Goal: Task Accomplishment & Management: Use online tool/utility

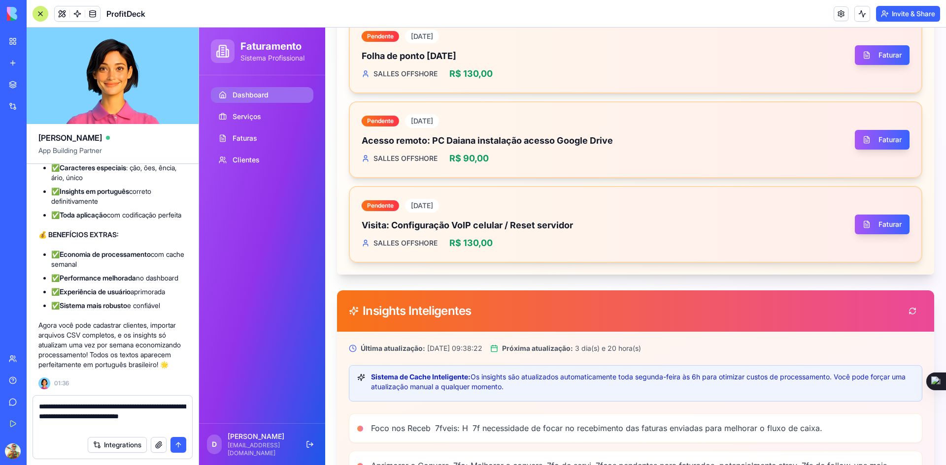
scroll to position [748, 0]
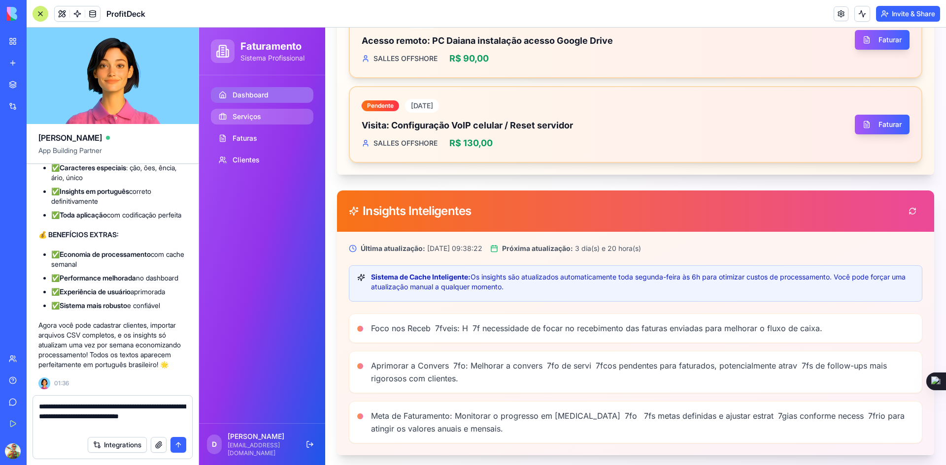
click at [249, 120] on span "Serviços" at bounding box center [246, 117] width 29 height 10
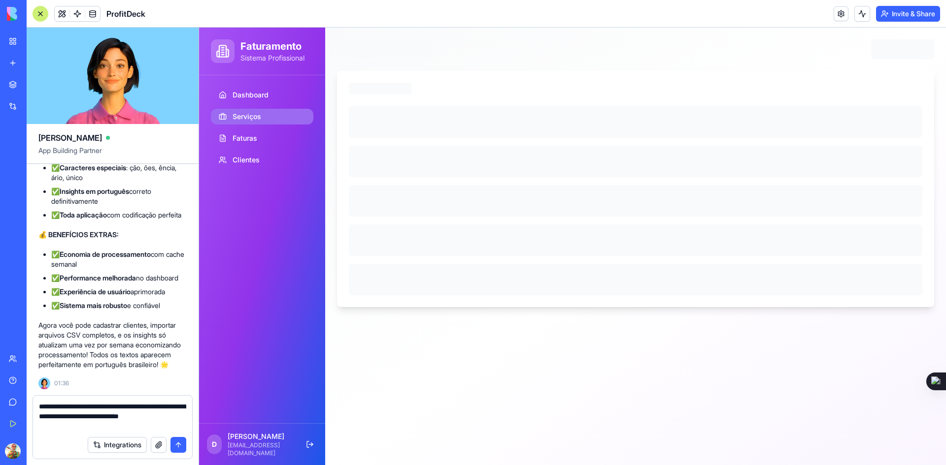
scroll to position [0, 0]
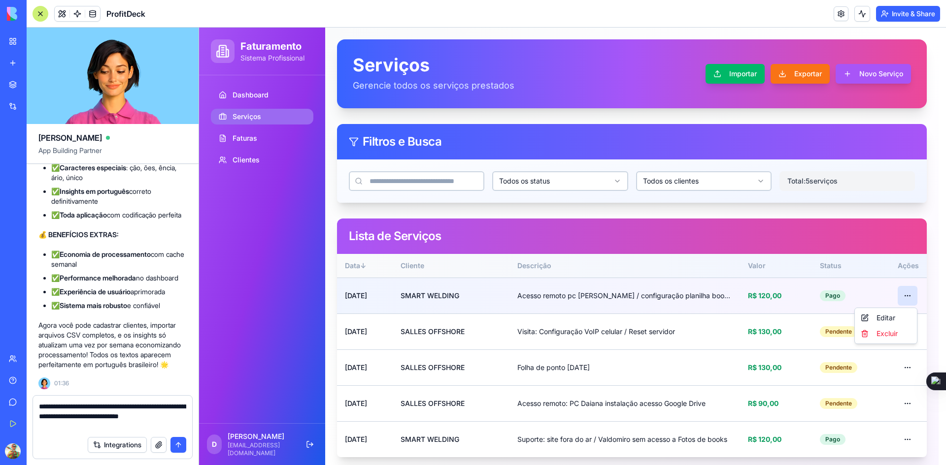
click at [900, 295] on html "Faturamento Sistema Profissional Dashboard Serviços Faturas Clientes D [PERSON_…" at bounding box center [572, 249] width 747 height 442
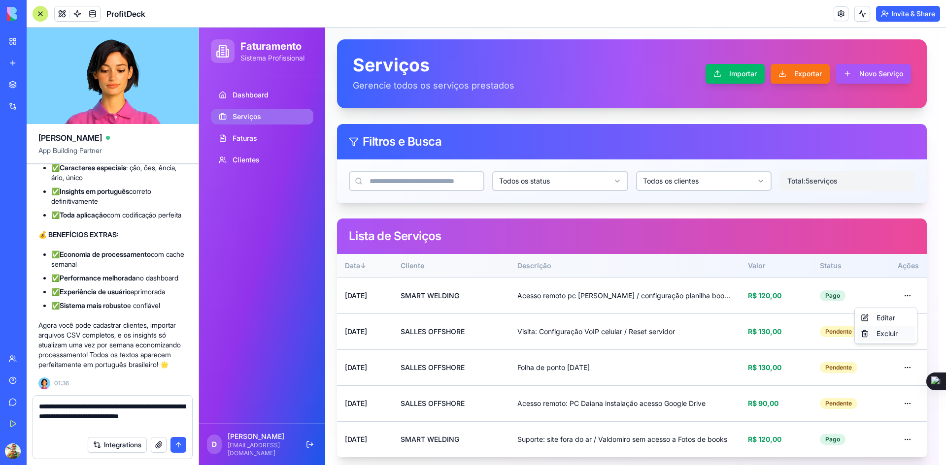
click at [882, 334] on div "Excluir" at bounding box center [885, 334] width 58 height 16
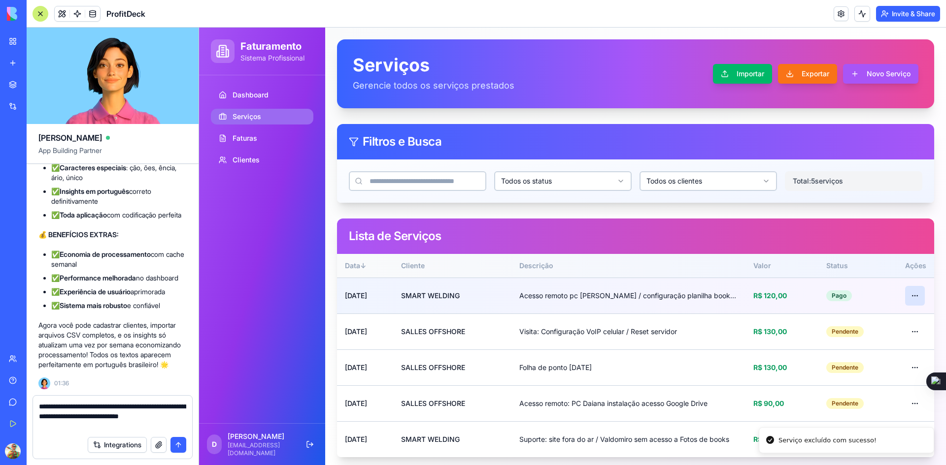
click at [903, 293] on html "Faturamento Sistema Profissional Dashboard Serviços Faturas Clientes D [PERSON_…" at bounding box center [572, 249] width 747 height 442
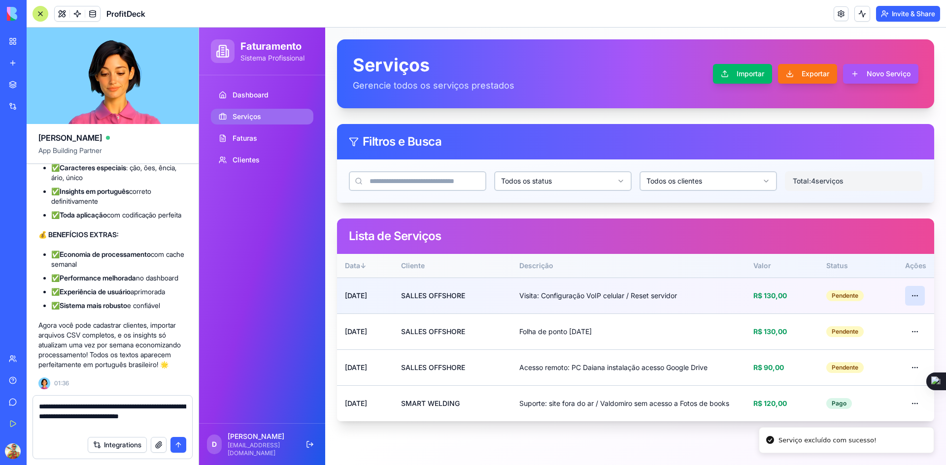
click at [910, 293] on html "Faturamento Sistema Profissional Dashboard Serviços Faturas Clientes D [PERSON_…" at bounding box center [572, 247] width 747 height 438
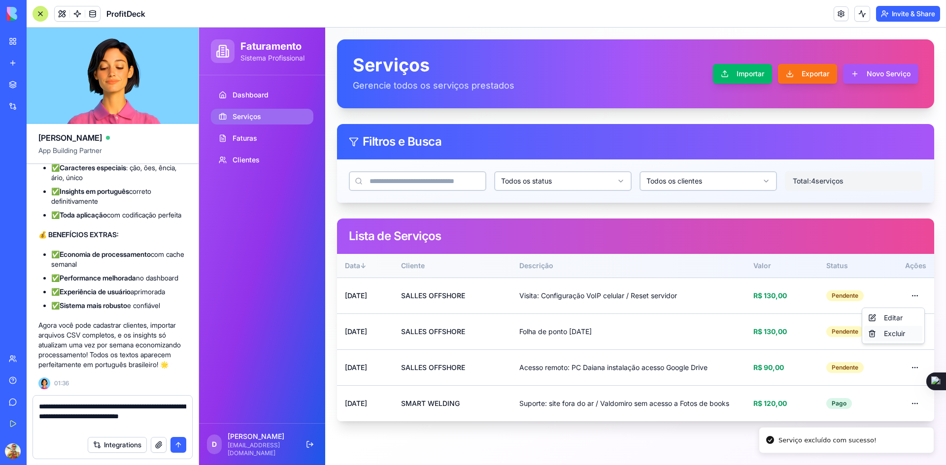
click at [891, 329] on div "Excluir" at bounding box center [893, 334] width 58 height 16
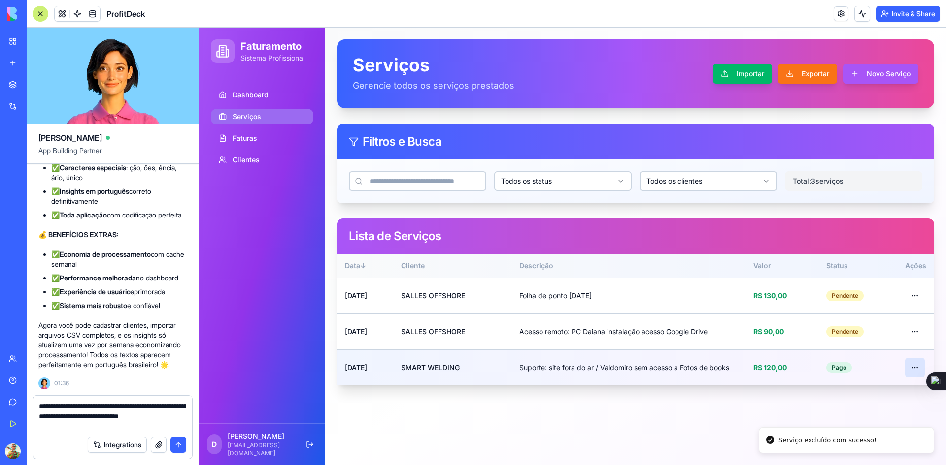
click at [915, 368] on html "Faturamento Sistema Profissional Dashboard Serviços Faturas Clientes D [PERSON_…" at bounding box center [572, 247] width 747 height 438
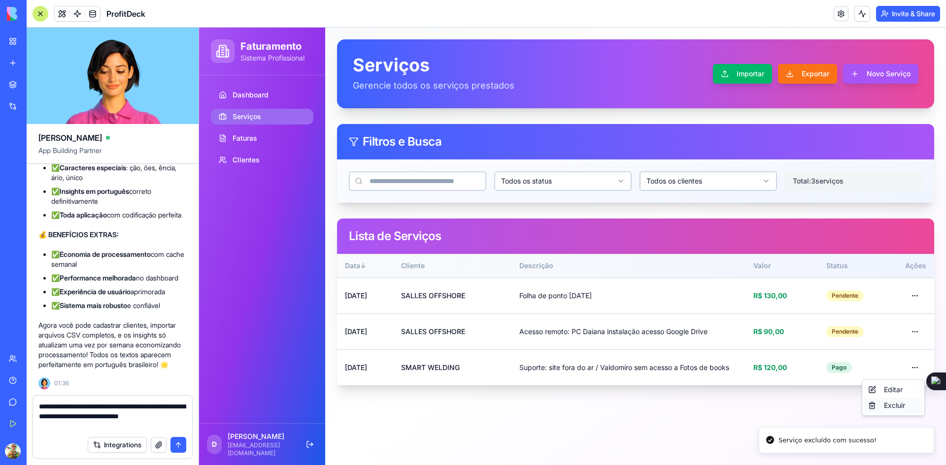
click at [893, 407] on div "Excluir" at bounding box center [893, 406] width 58 height 16
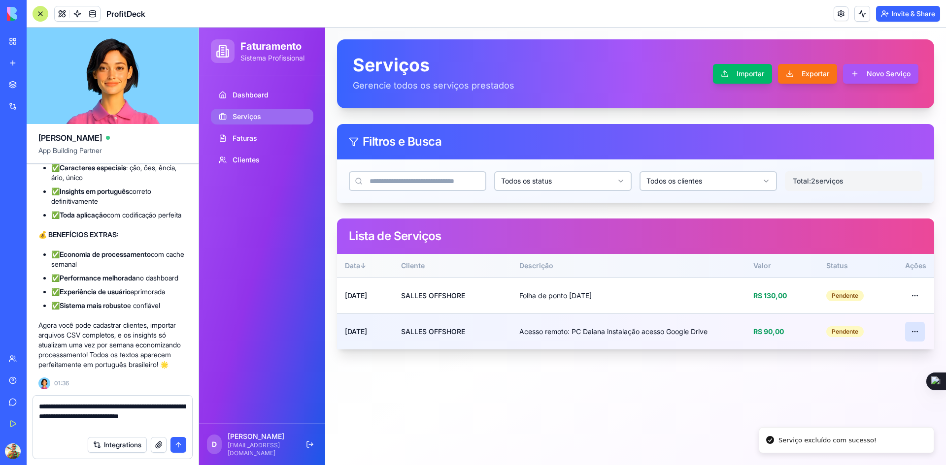
click at [914, 329] on html "Faturamento Sistema Profissional Dashboard Serviços Faturas Clientes D [PERSON_…" at bounding box center [572, 247] width 747 height 438
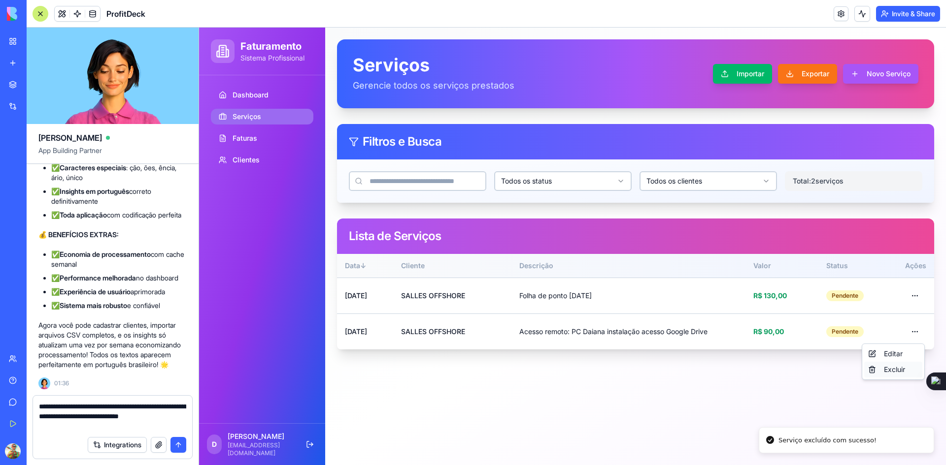
drag, startPoint x: 887, startPoint y: 367, endPoint x: 499, endPoint y: 61, distance: 494.1
click at [887, 367] on div "Excluir" at bounding box center [893, 370] width 58 height 16
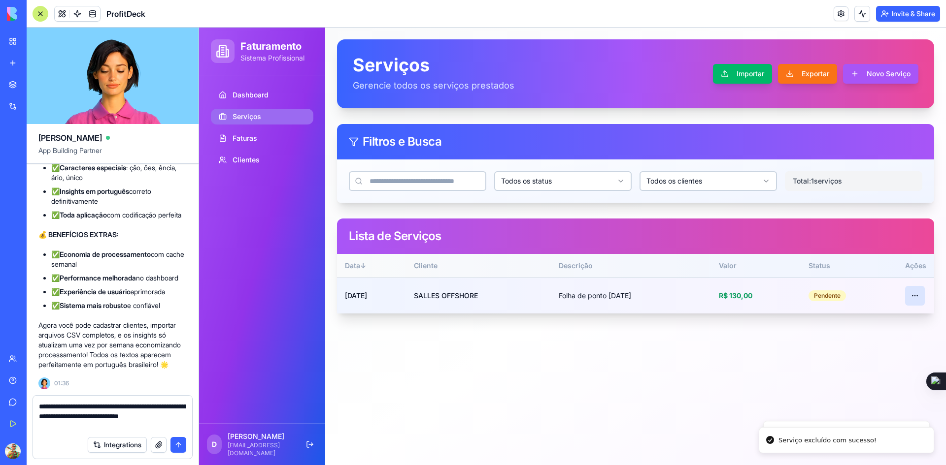
click at [916, 299] on html "Faturamento Sistema Profissional Dashboard Serviços Faturas Clientes D [PERSON_…" at bounding box center [572, 247] width 747 height 438
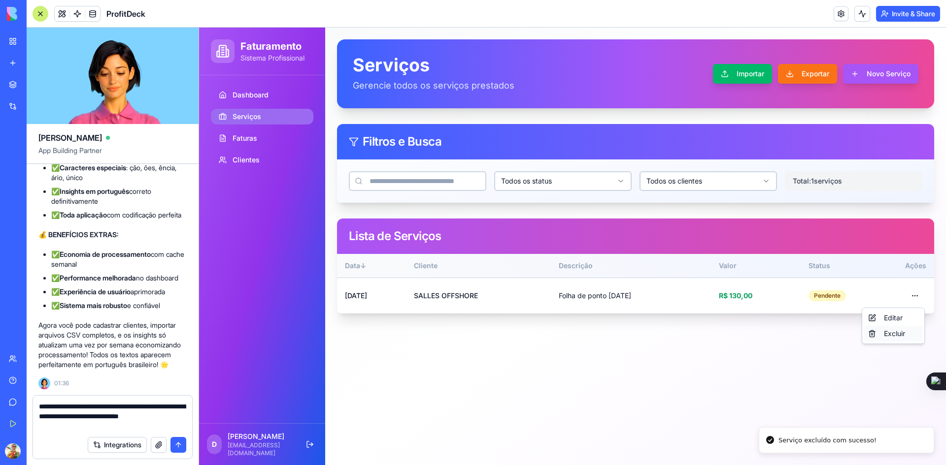
drag, startPoint x: 892, startPoint y: 332, endPoint x: 505, endPoint y: 59, distance: 473.6
click at [892, 332] on div "Excluir" at bounding box center [893, 334] width 58 height 16
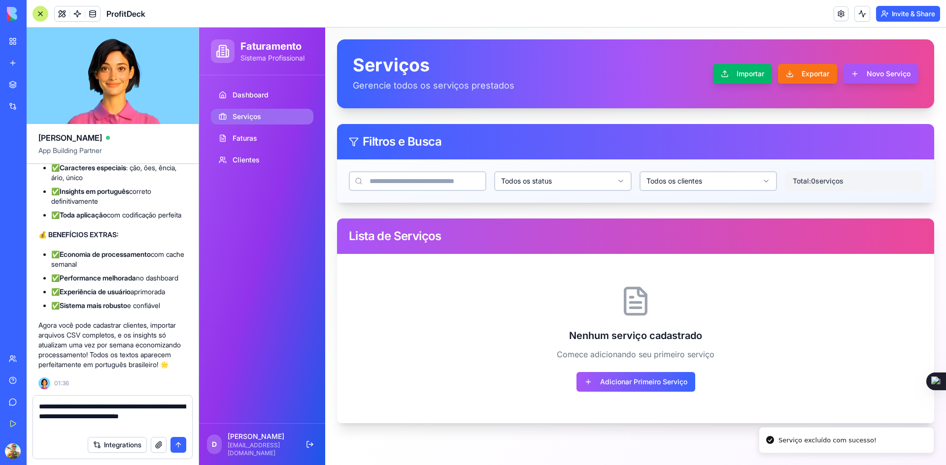
click at [233, 119] on span "Serviços" at bounding box center [246, 117] width 29 height 10
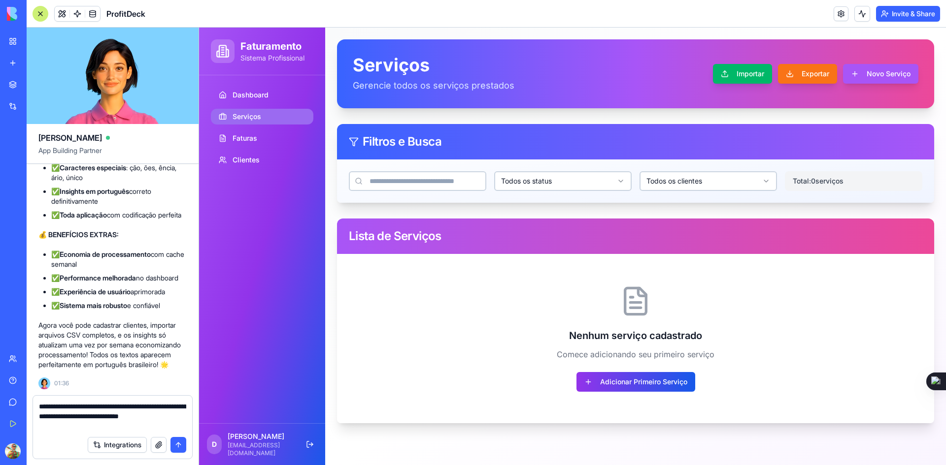
click at [596, 377] on button "Adicionar Primeiro Serviço" at bounding box center [635, 382] width 119 height 20
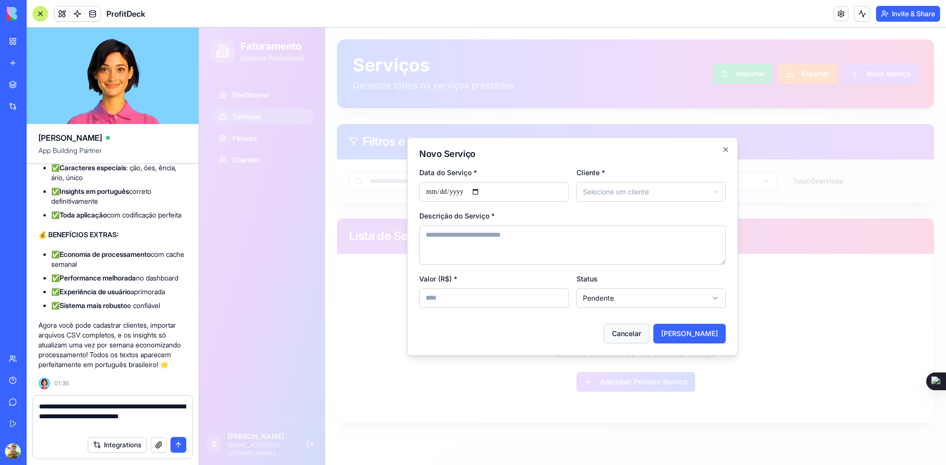
click at [632, 339] on button "Cancelar" at bounding box center [626, 334] width 46 height 20
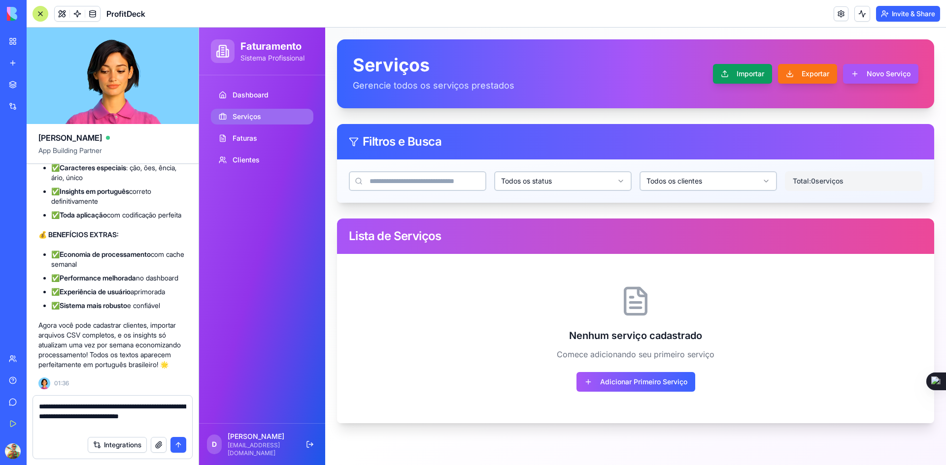
click at [723, 70] on button "Importar" at bounding box center [742, 74] width 59 height 20
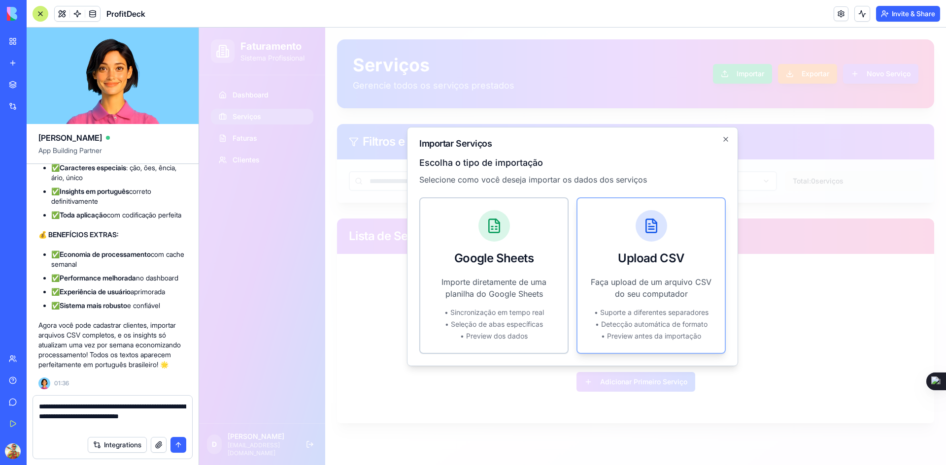
click at [632, 291] on p "Faça upload de um arquivo CSV do seu computador" at bounding box center [651, 288] width 124 height 24
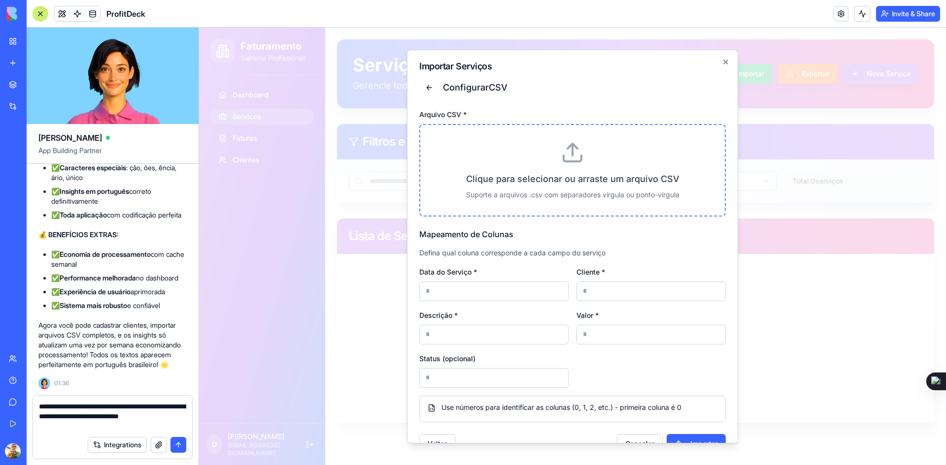
click at [519, 176] on p "Clique para selecionar ou arraste um arquivo CSV" at bounding box center [572, 179] width 273 height 14
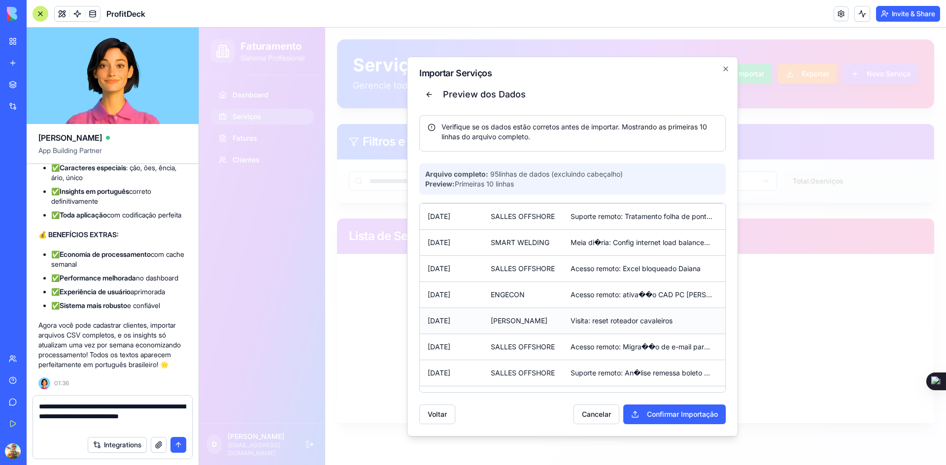
scroll to position [102, 0]
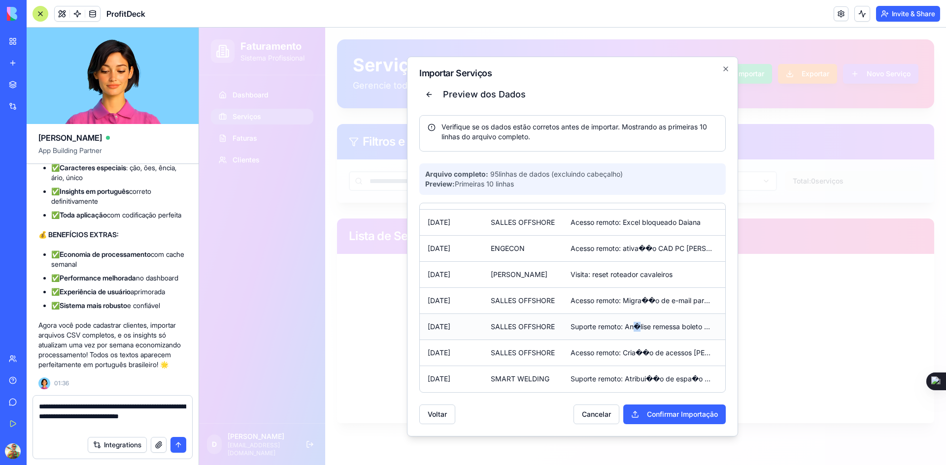
click at [643, 321] on td "Suporte remoto: An�lise remessa boleto Santander / Gera��o arquivo teste" at bounding box center [641, 327] width 158 height 26
copy td "�"
click at [583, 415] on button "Cancelar" at bounding box center [596, 415] width 46 height 20
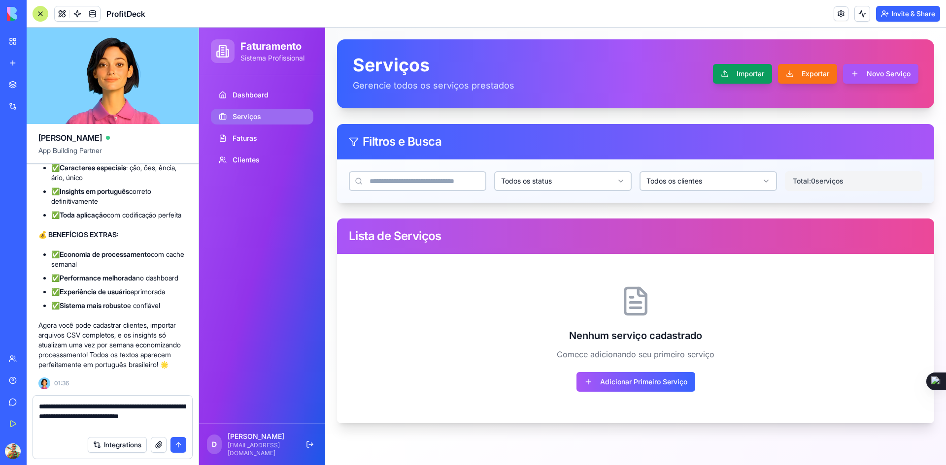
click at [732, 77] on button "Importar" at bounding box center [742, 74] width 59 height 20
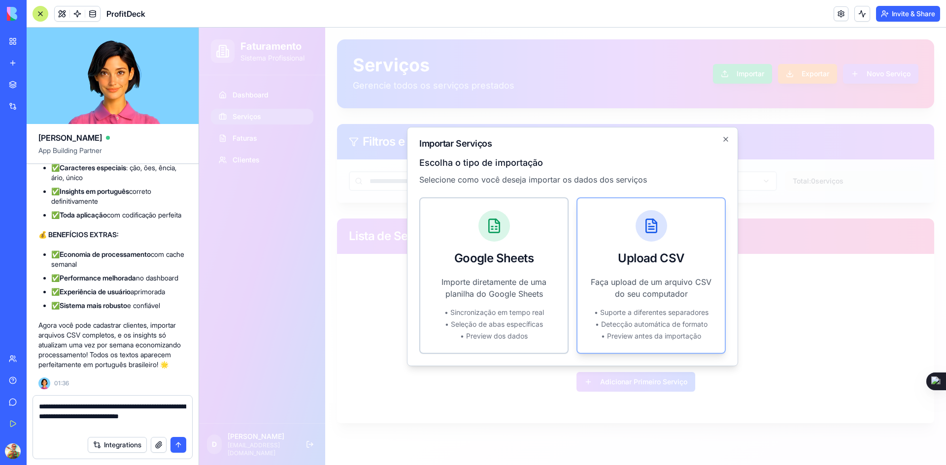
click at [622, 261] on div "Upload CSV" at bounding box center [651, 259] width 124 height 12
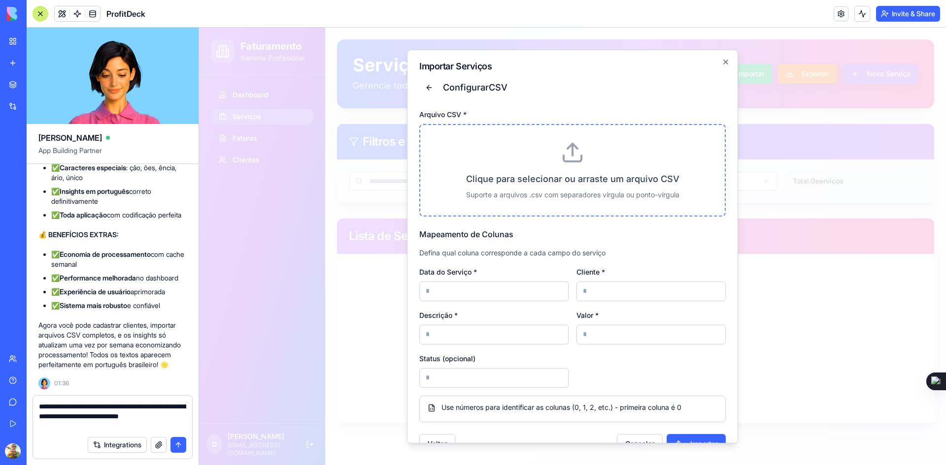
click at [563, 167] on div "Clique para selecionar ou arraste um arquivo CSV Suporte a arquivos .csv com se…" at bounding box center [572, 170] width 306 height 93
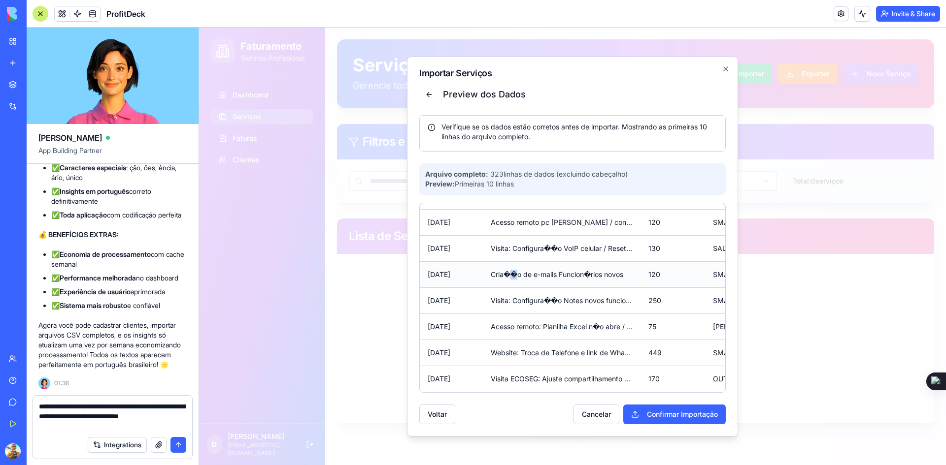
click at [516, 268] on td "Cria��o de e-mails Funcion�rios novos" at bounding box center [562, 275] width 158 height 26
copy td "�"
click at [97, 421] on textarea "**********" at bounding box center [112, 417] width 147 height 30
copy td "�"
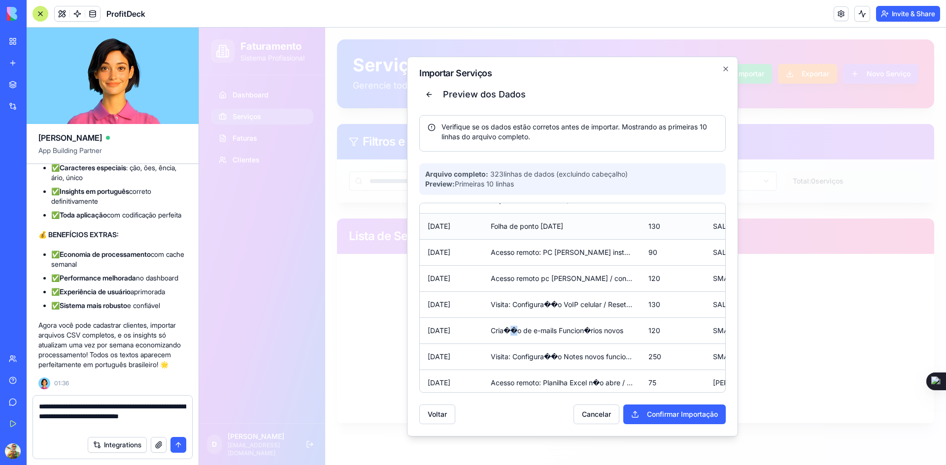
scroll to position [0, 0]
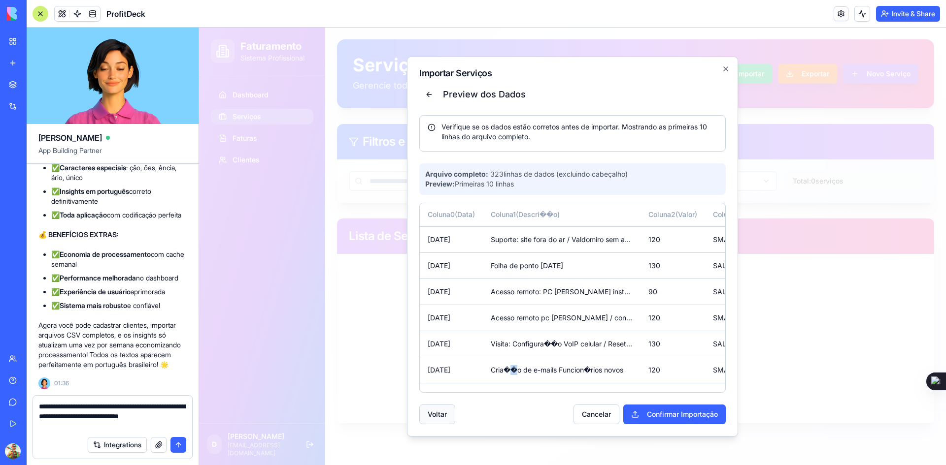
click at [444, 412] on button "Voltar" at bounding box center [437, 415] width 36 height 20
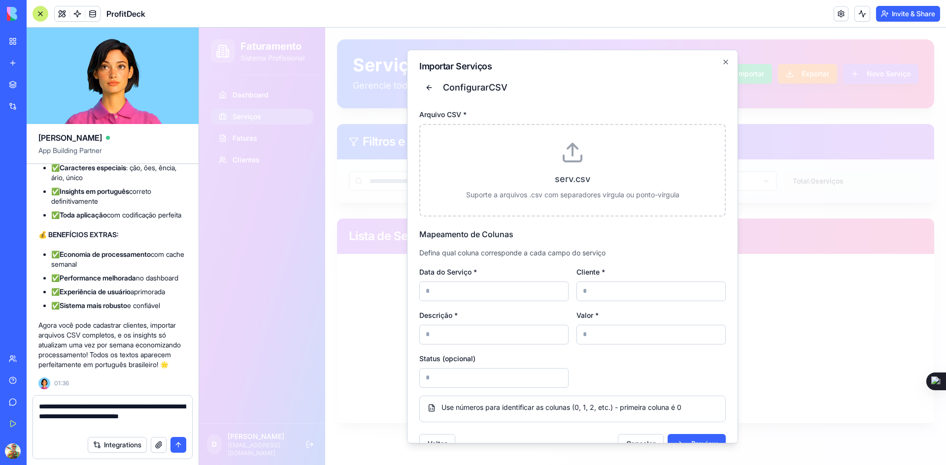
drag, startPoint x: 473, startPoint y: 294, endPoint x: 424, endPoint y: 293, distance: 49.3
click at [424, 293] on input at bounding box center [493, 291] width 149 height 20
type input "*"
click at [584, 290] on input at bounding box center [650, 291] width 149 height 20
click at [512, 331] on input at bounding box center [493, 335] width 149 height 20
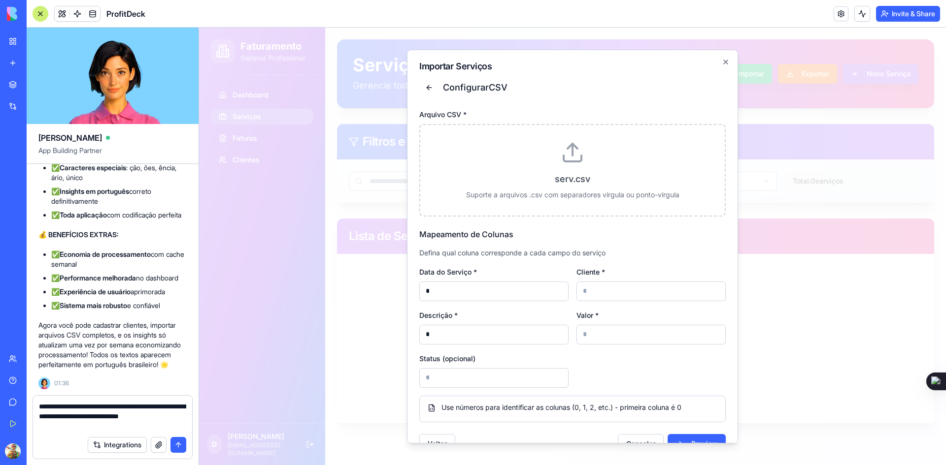
type input "*"
click at [592, 337] on input at bounding box center [650, 335] width 149 height 20
type input "*"
click at [593, 289] on input at bounding box center [650, 291] width 149 height 20
type input "*"
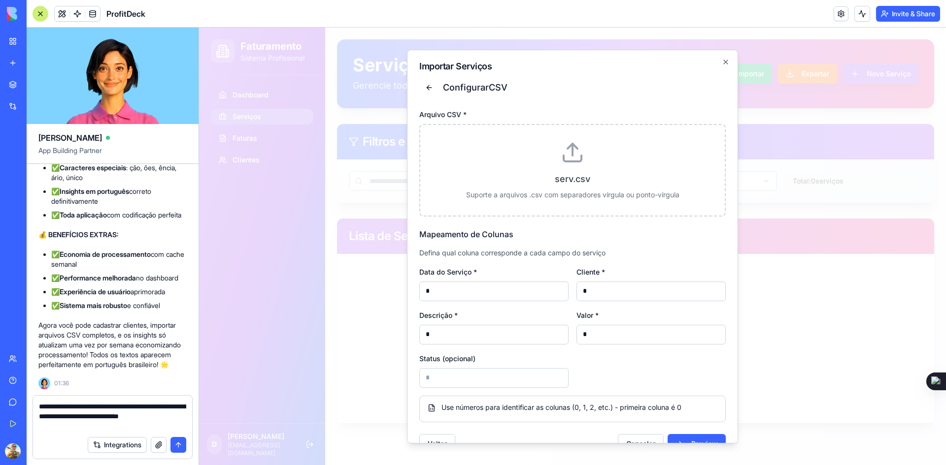
click at [469, 380] on input at bounding box center [493, 378] width 149 height 20
type input "*"
click at [563, 170] on div "serv.csv Suporte a arquivos .csv com separadores vírgula ou ponto-vírgula" at bounding box center [572, 170] width 306 height 93
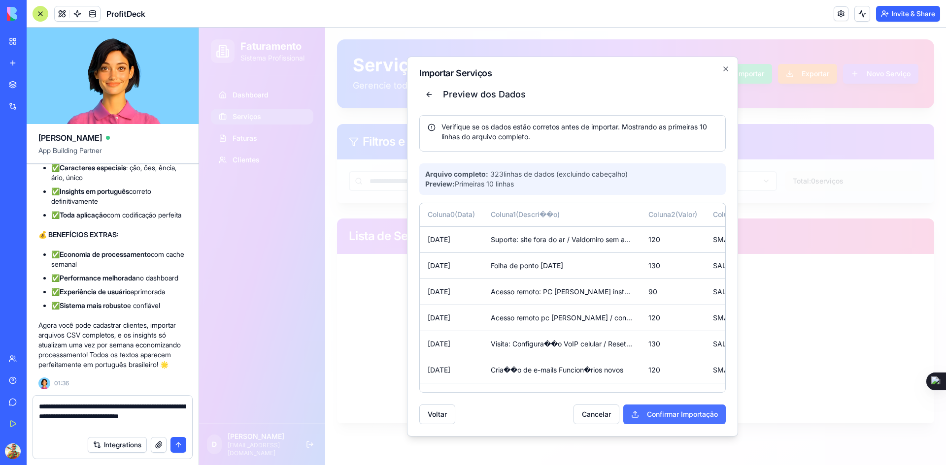
click at [647, 417] on button "Confirmar Importação" at bounding box center [674, 415] width 102 height 20
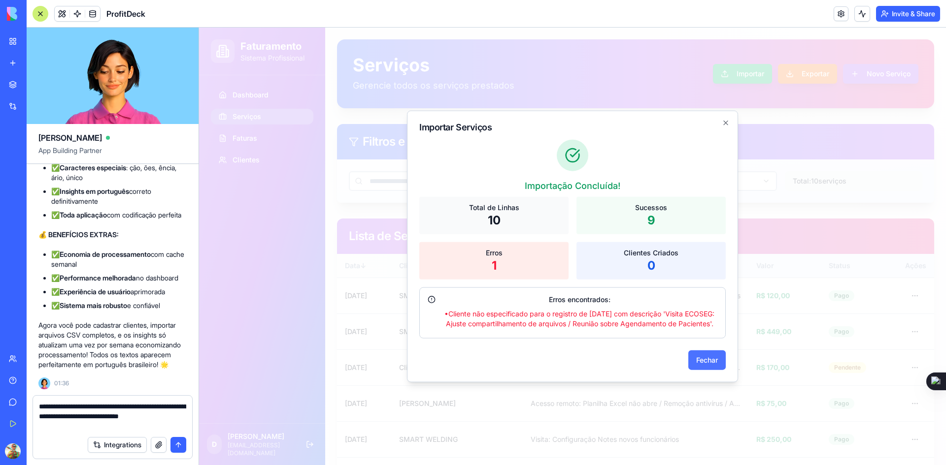
click at [695, 365] on button "Fechar" at bounding box center [706, 361] width 37 height 20
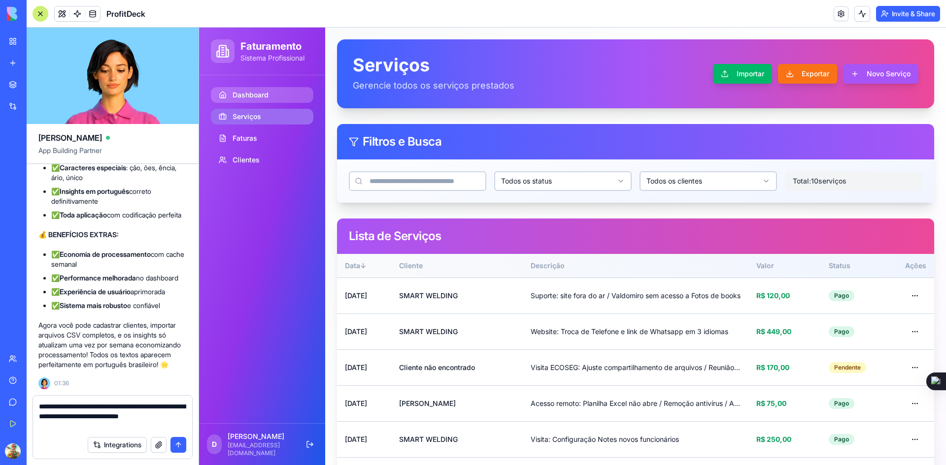
click at [261, 92] on span "Dashboard" at bounding box center [250, 95] width 36 height 10
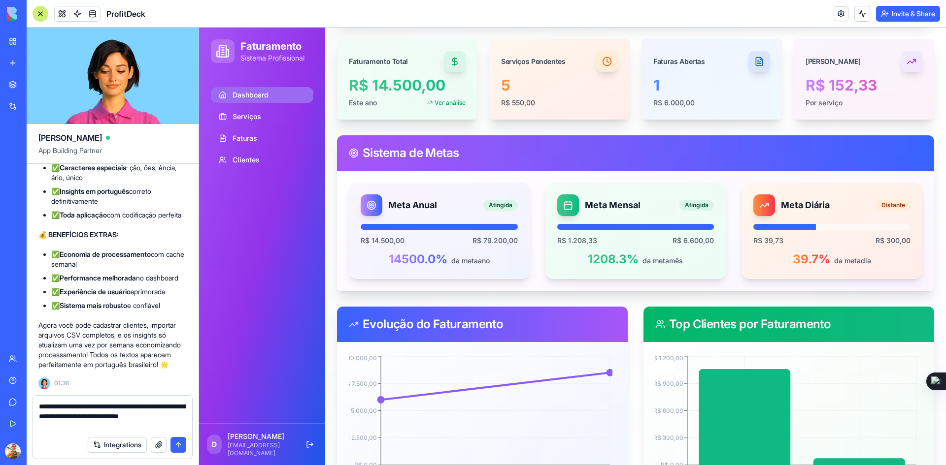
scroll to position [69, 0]
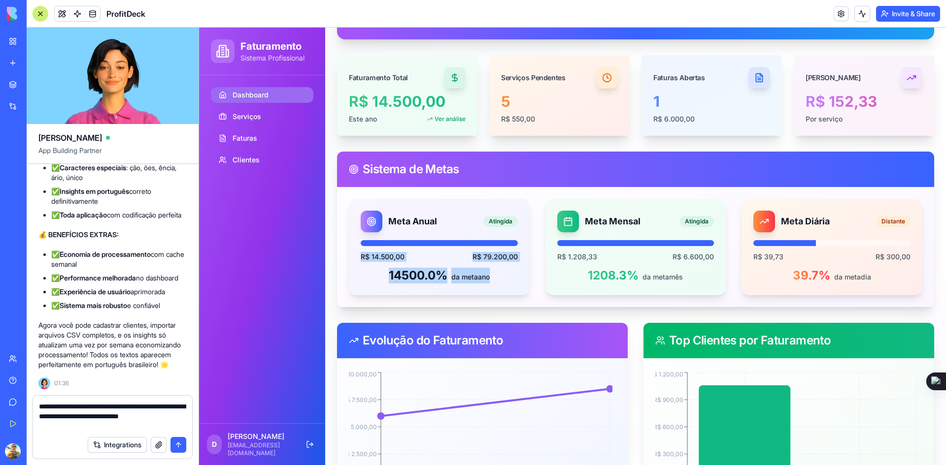
drag, startPoint x: 360, startPoint y: 256, endPoint x: 516, endPoint y: 273, distance: 156.6
click at [516, 273] on div "Meta Anual Atingida R$ 14.500,00 R$ 79.200,00 14500.0 % da meta ano" at bounding box center [439, 247] width 181 height 97
copy div "R$ 14.500,00 R$ 79.200,00 14500.0 % da meta ano"
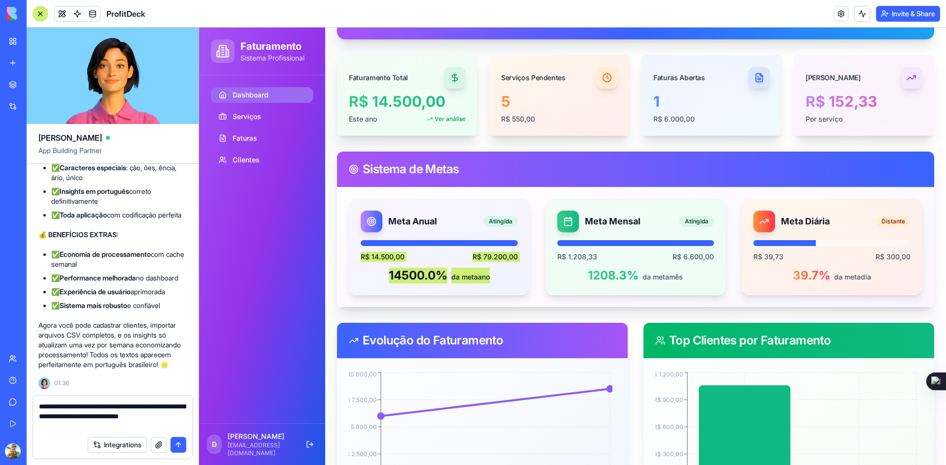
drag, startPoint x: 99, startPoint y: 426, endPoint x: 39, endPoint y: 407, distance: 62.6
click at [39, 407] on textarea "**********" at bounding box center [112, 417] width 147 height 30
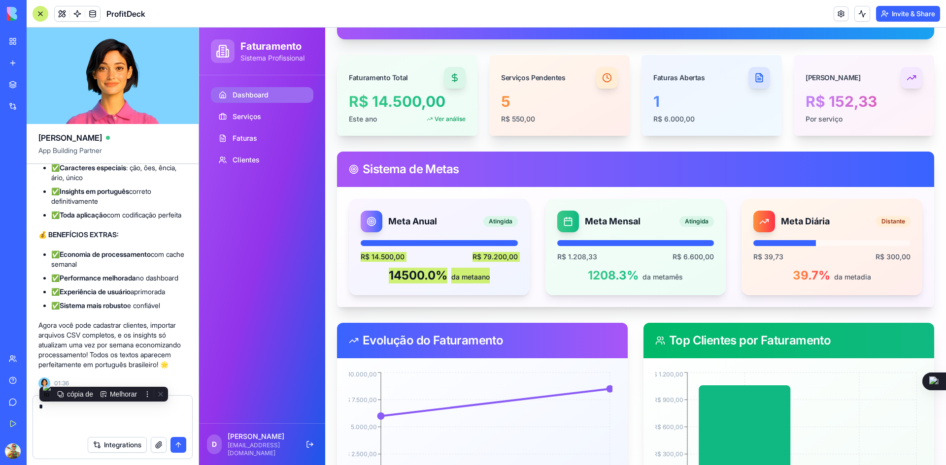
scroll to position [6304, 0]
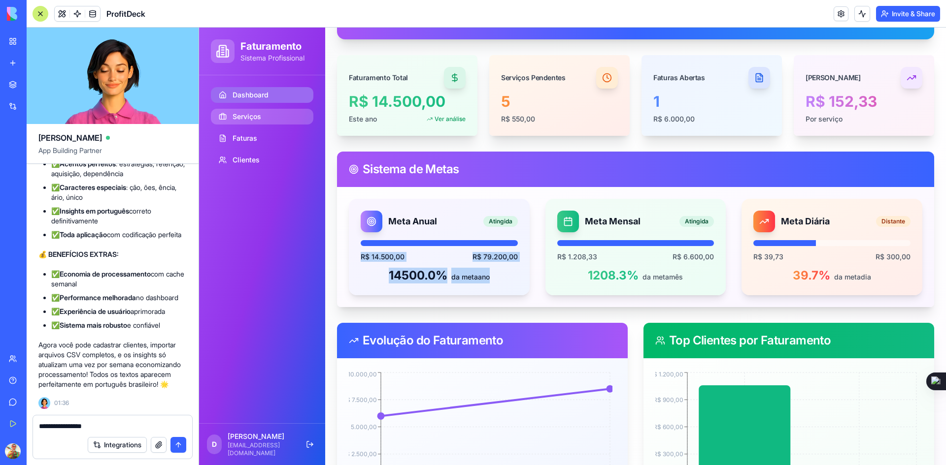
click at [245, 111] on link "Serviços" at bounding box center [262, 117] width 102 height 16
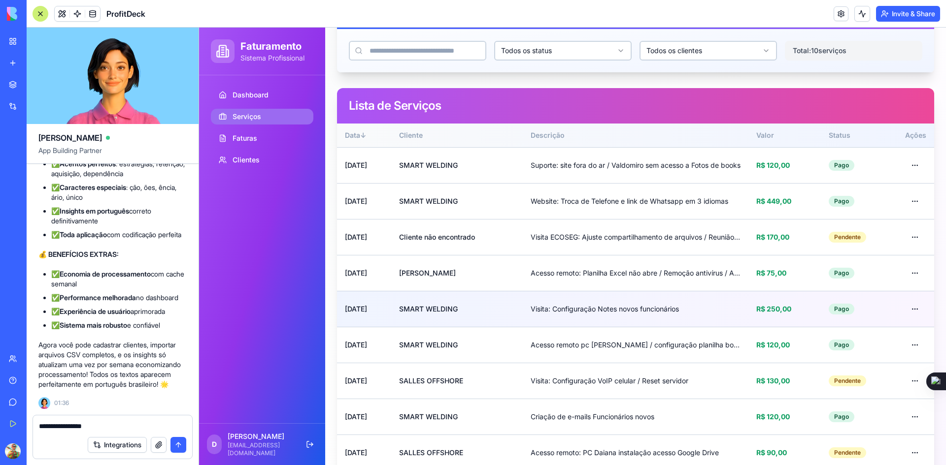
scroll to position [184, 0]
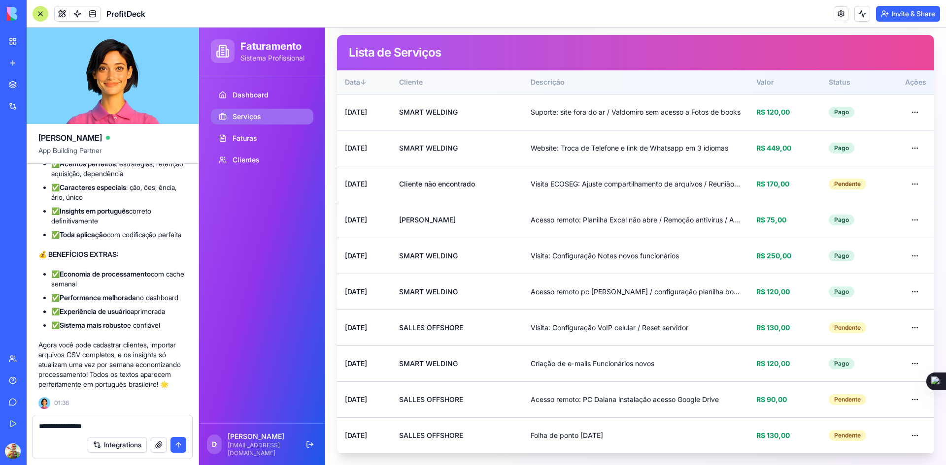
click at [120, 425] on textarea "**********" at bounding box center [112, 427] width 147 height 10
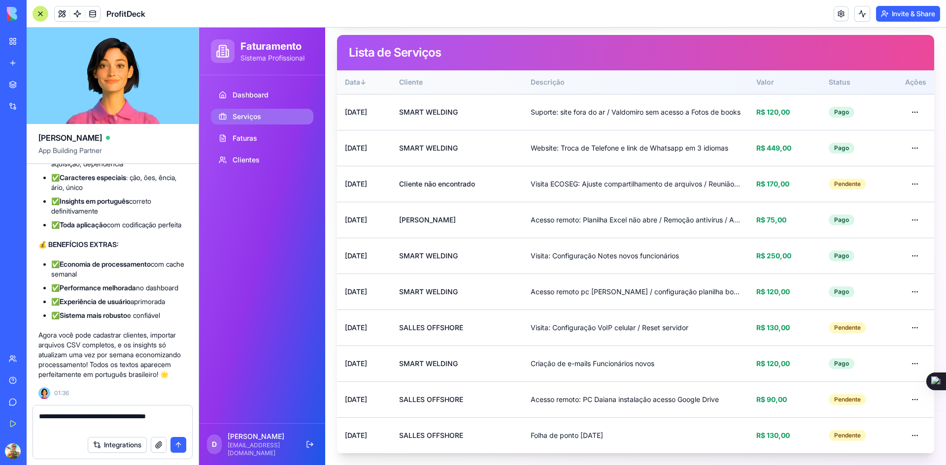
scroll to position [6314, 0]
paste textarea "**********"
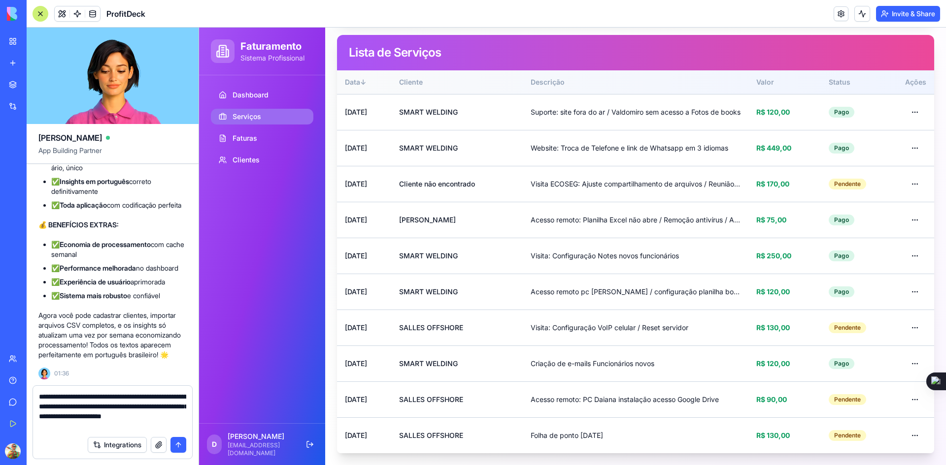
click at [73, 419] on textarea "**********" at bounding box center [112, 411] width 147 height 39
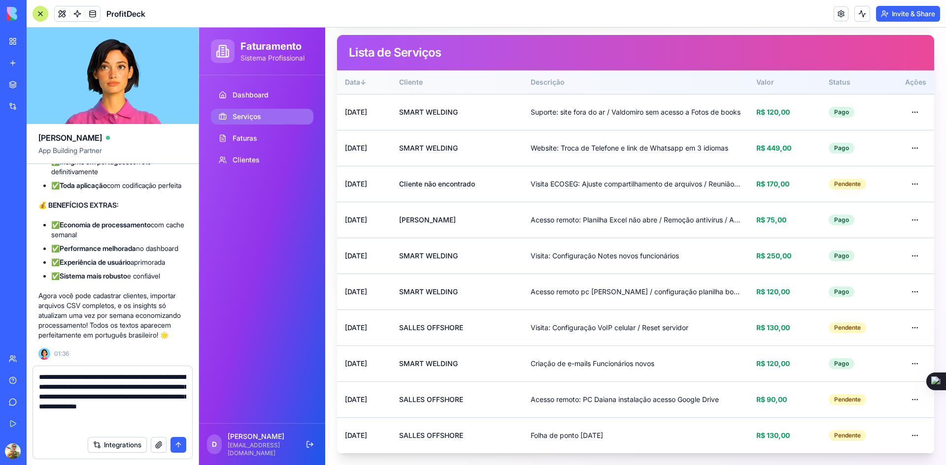
click at [38, 378] on div "**********" at bounding box center [112, 398] width 159 height 65
click at [40, 377] on textarea "**********" at bounding box center [112, 401] width 147 height 59
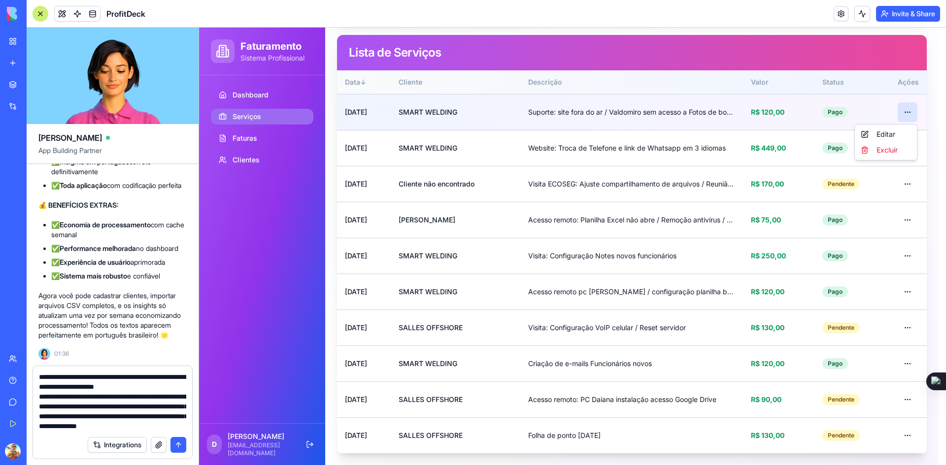
click at [916, 111] on html "Faturamento Sistema Profissional Dashboard Serviços Faturas Clientes D [PERSON_…" at bounding box center [572, 154] width 747 height 621
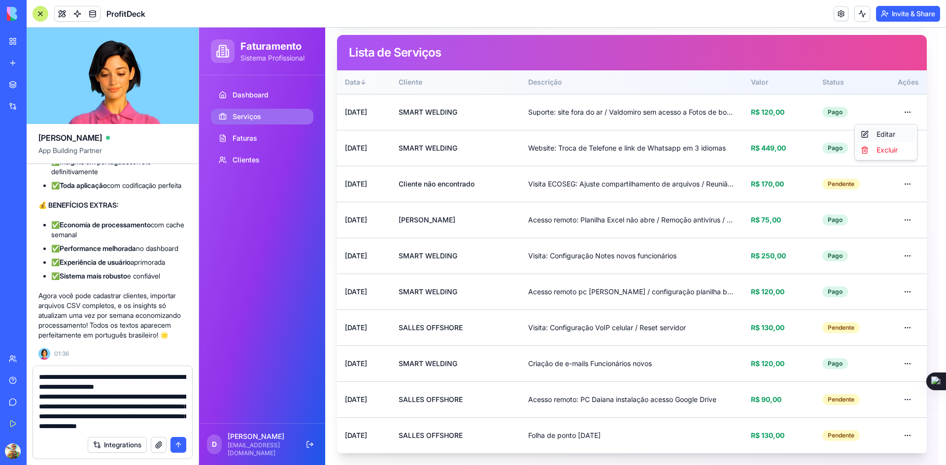
click at [890, 134] on div "Editar" at bounding box center [885, 135] width 58 height 16
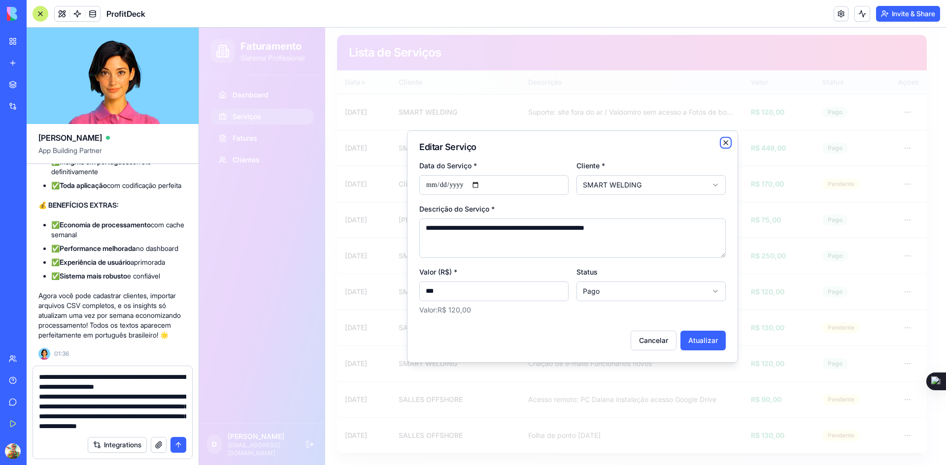
click at [726, 139] on icon "button" at bounding box center [725, 143] width 8 height 8
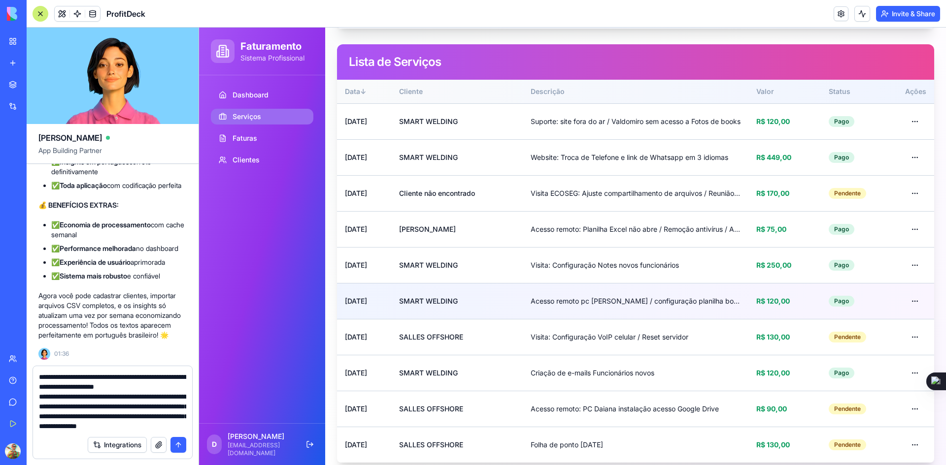
scroll to position [184, 0]
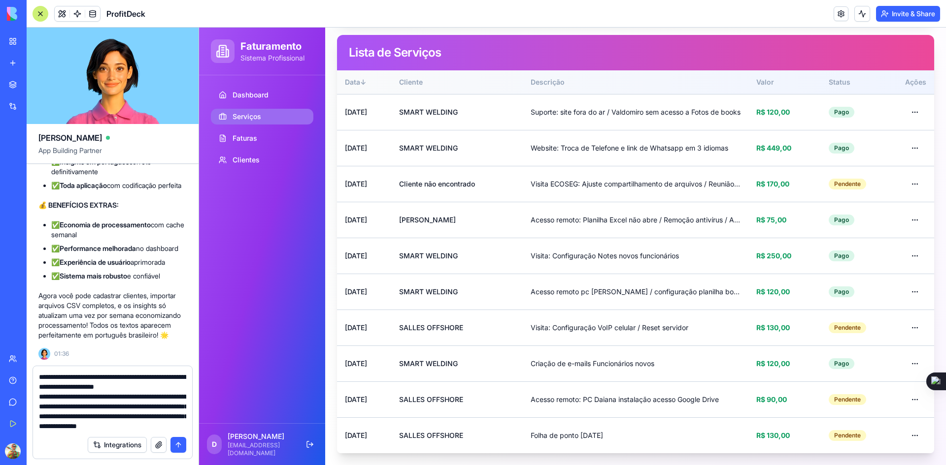
click at [109, 398] on textarea "**********" at bounding box center [112, 401] width 147 height 59
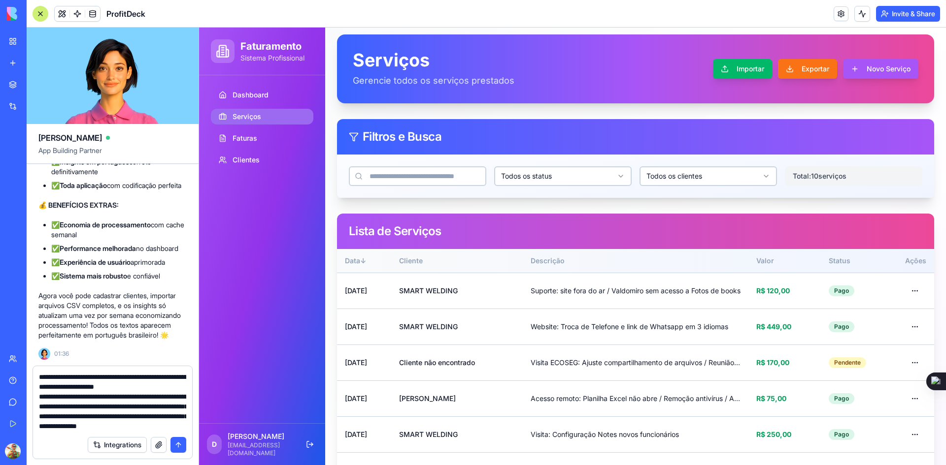
scroll to position [0, 0]
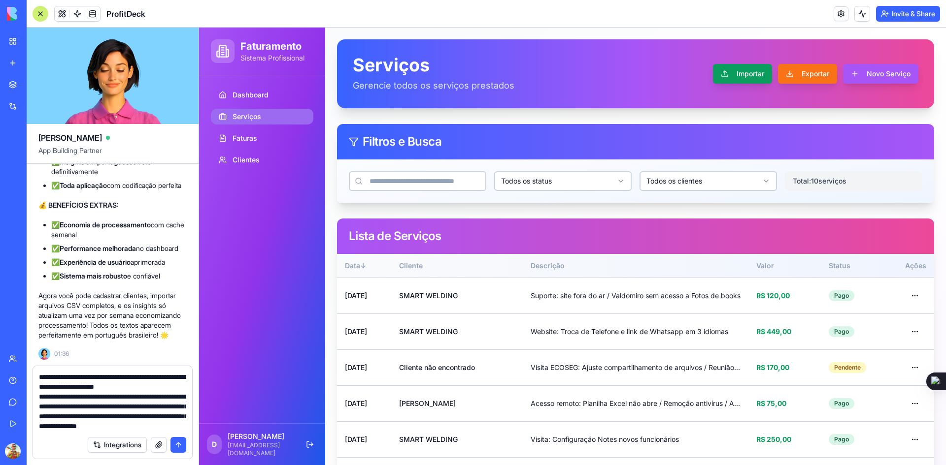
click at [723, 77] on button "Importar" at bounding box center [742, 74] width 59 height 20
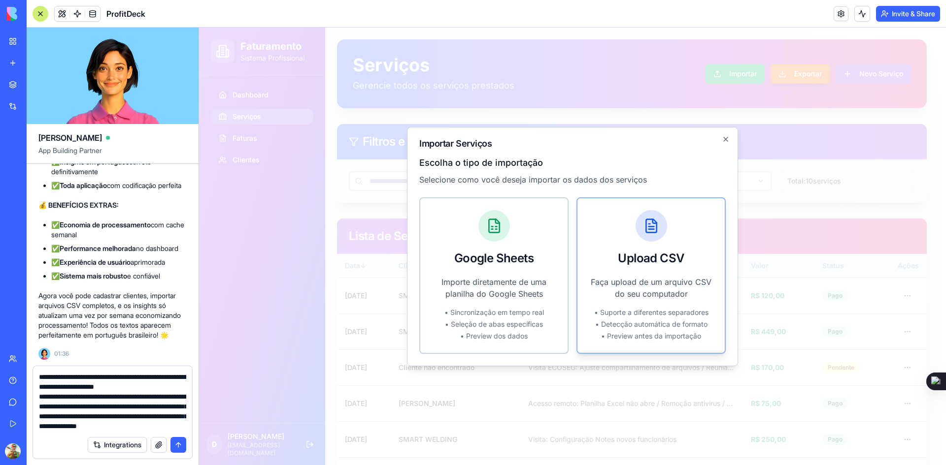
click at [636, 275] on div "Upload CSV" at bounding box center [650, 237] width 147 height 78
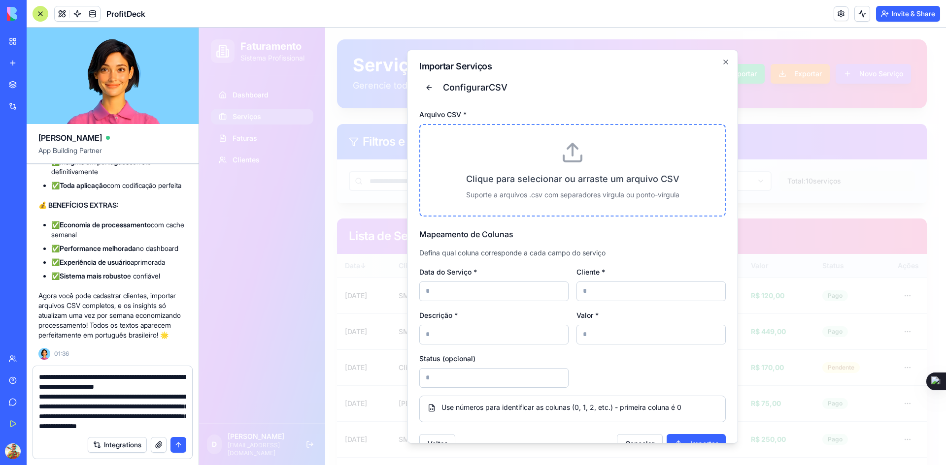
click at [563, 160] on icon at bounding box center [572, 158] width 18 height 6
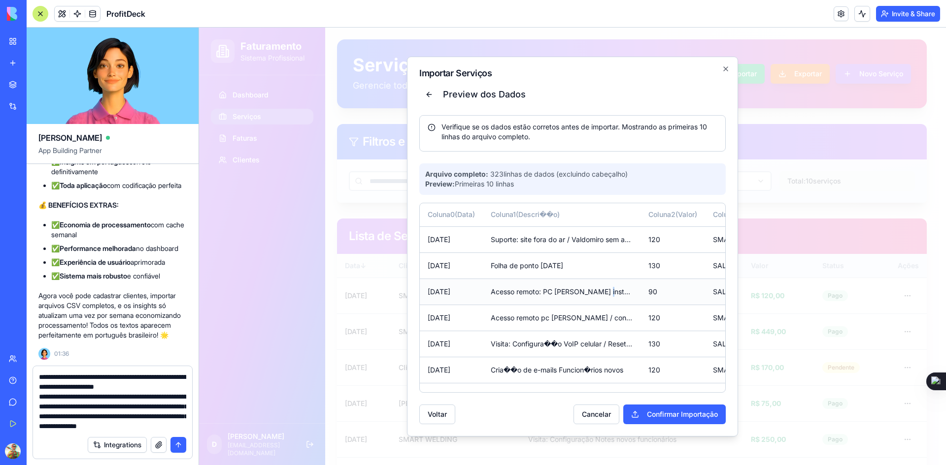
click at [606, 292] on td "Acesso remoto: PC [PERSON_NAME] instala��o acesso Google Drive" at bounding box center [562, 292] width 158 height 26
copy td "�"
click at [104, 396] on textarea "**********" at bounding box center [112, 401] width 147 height 59
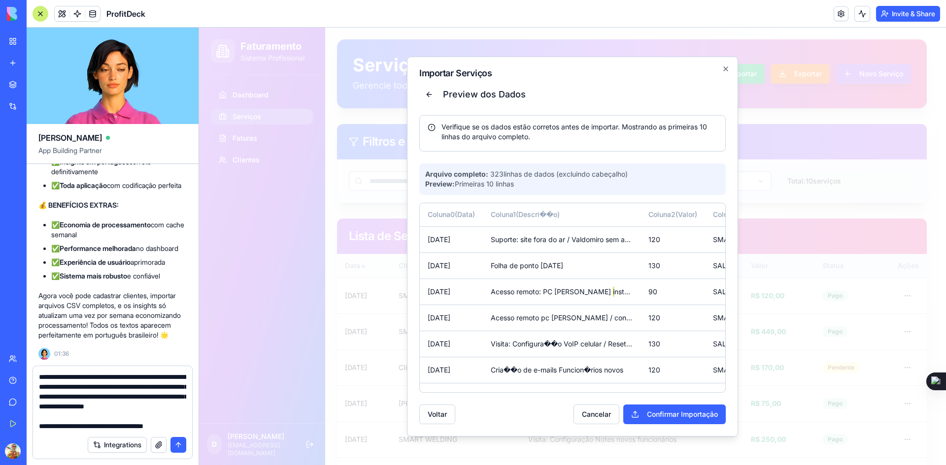
scroll to position [127, 0]
click at [612, 419] on button "Cancelar" at bounding box center [596, 415] width 46 height 20
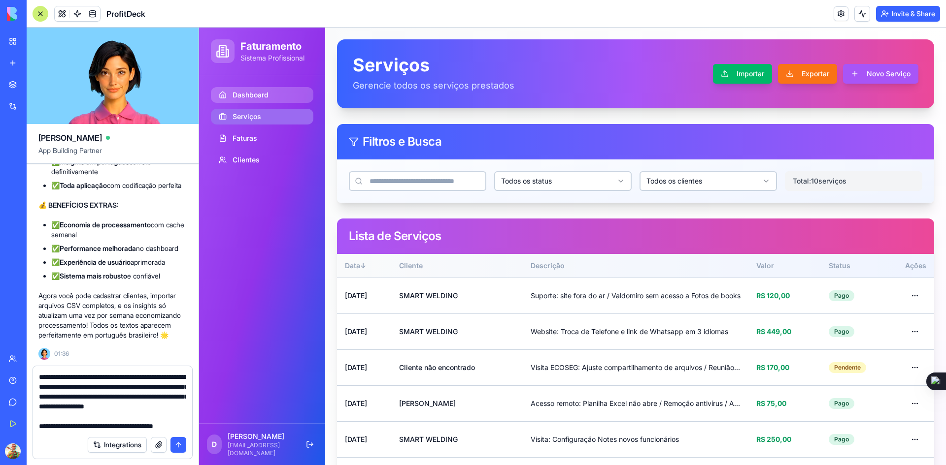
click at [247, 95] on span "Dashboard" at bounding box center [250, 95] width 36 height 10
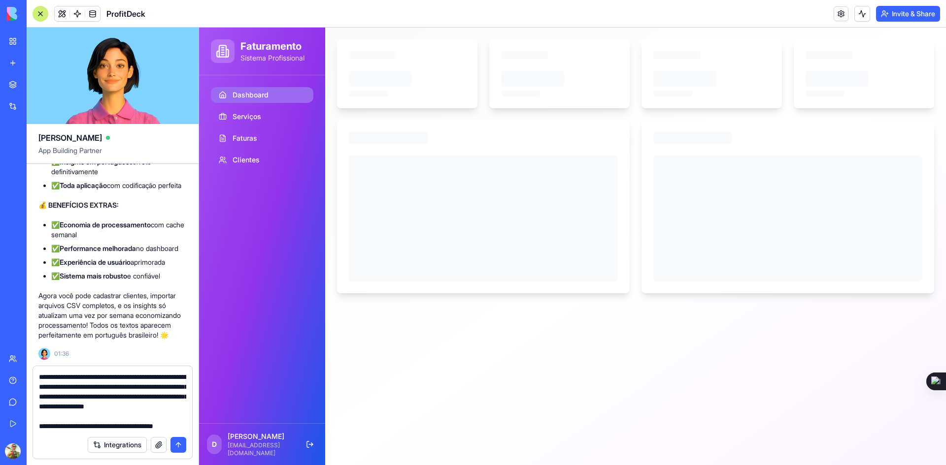
click at [98, 426] on textarea "**********" at bounding box center [112, 401] width 147 height 59
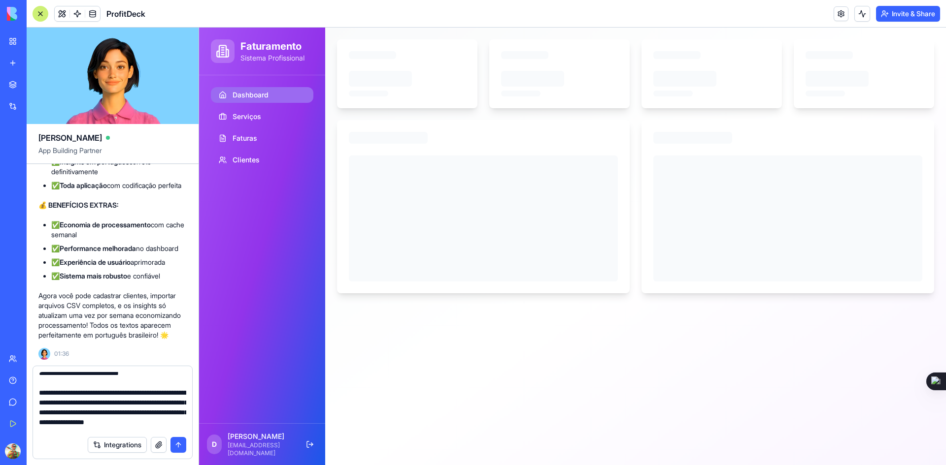
scroll to position [128, 0]
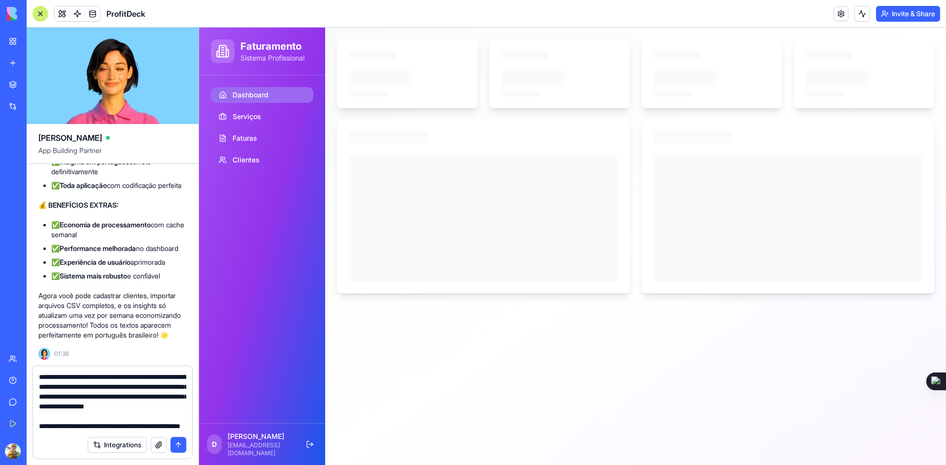
click at [92, 423] on textarea "**********" at bounding box center [112, 401] width 147 height 59
click at [120, 13] on span "ProfitDeck" at bounding box center [125, 14] width 39 height 12
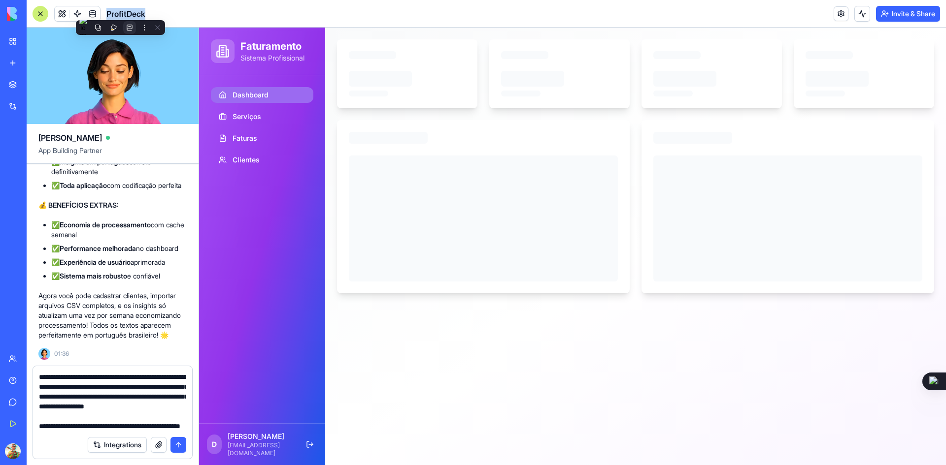
copy span "ProfitDeck"
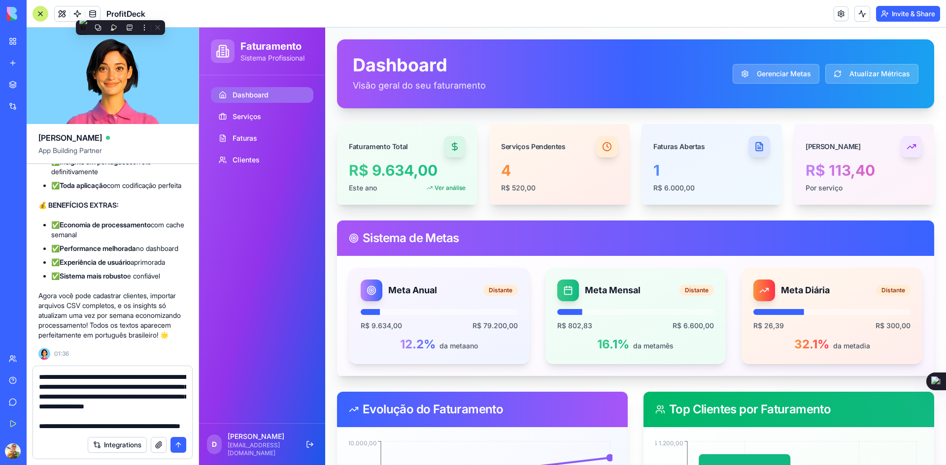
click at [131, 428] on textarea "**********" at bounding box center [112, 401] width 147 height 59
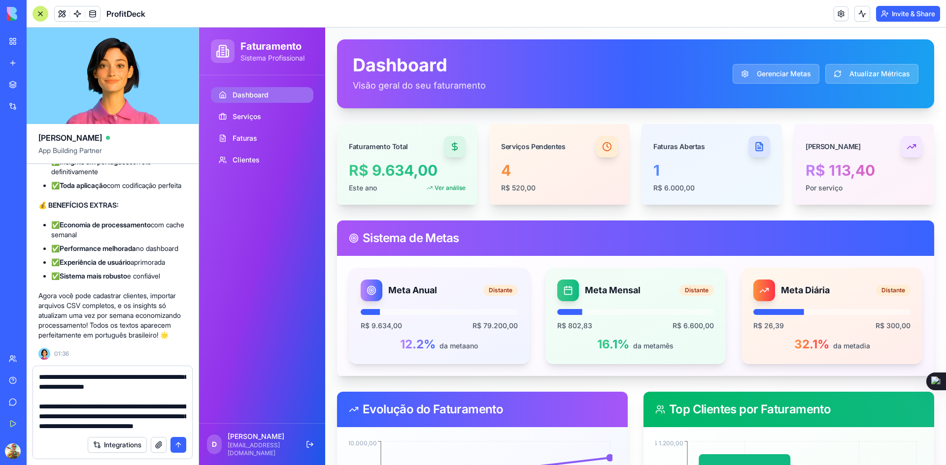
scroll to position [157, 0]
type textarea "**********"
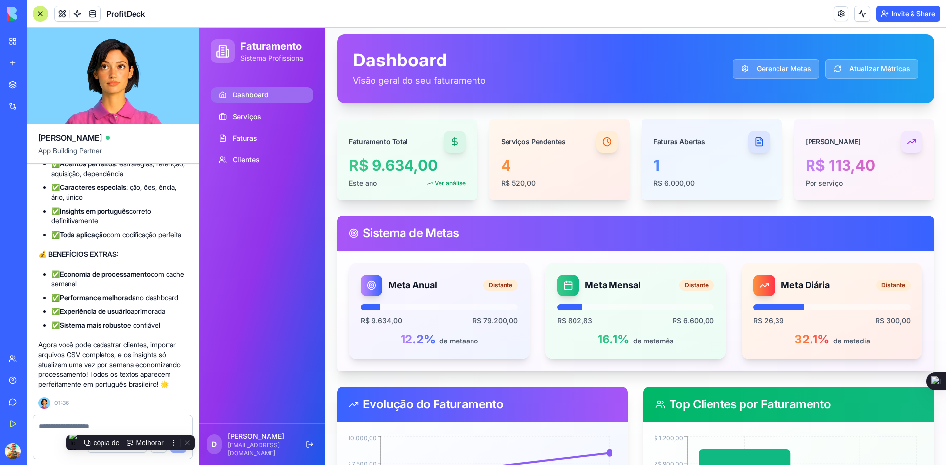
scroll to position [0, 0]
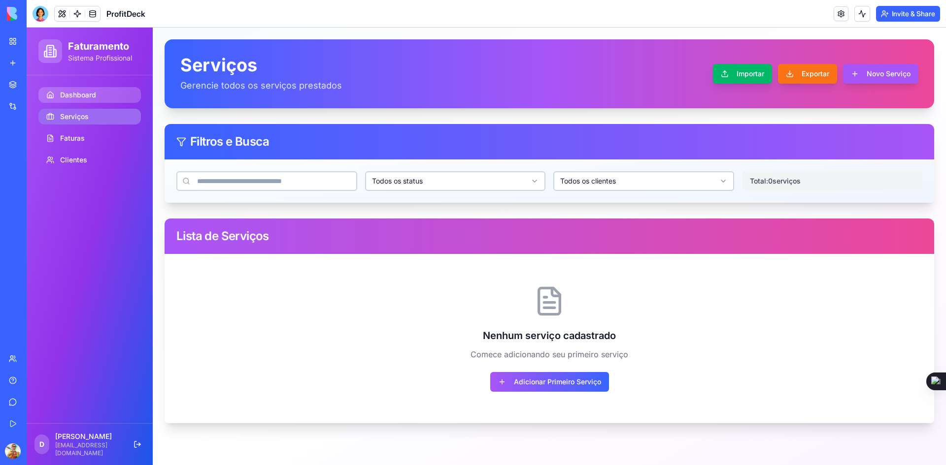
click at [65, 94] on span "Dashboard" at bounding box center [78, 95] width 36 height 10
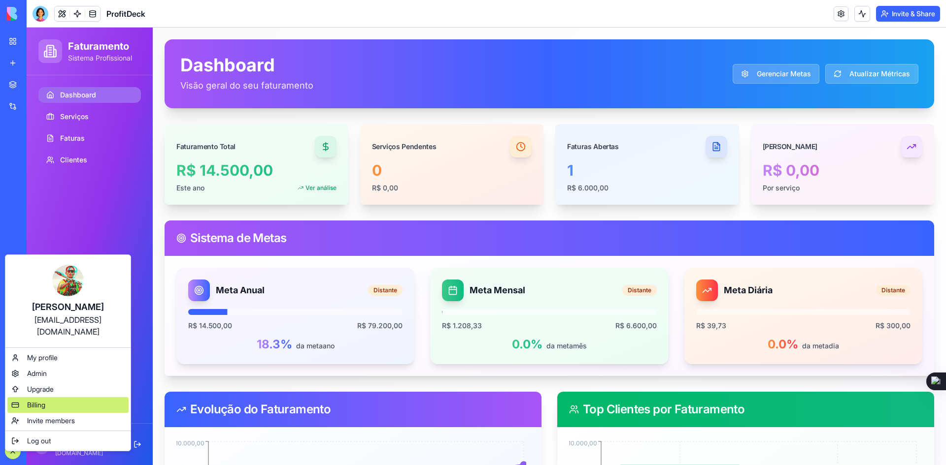
click at [33, 400] on span "Billing" at bounding box center [36, 405] width 18 height 10
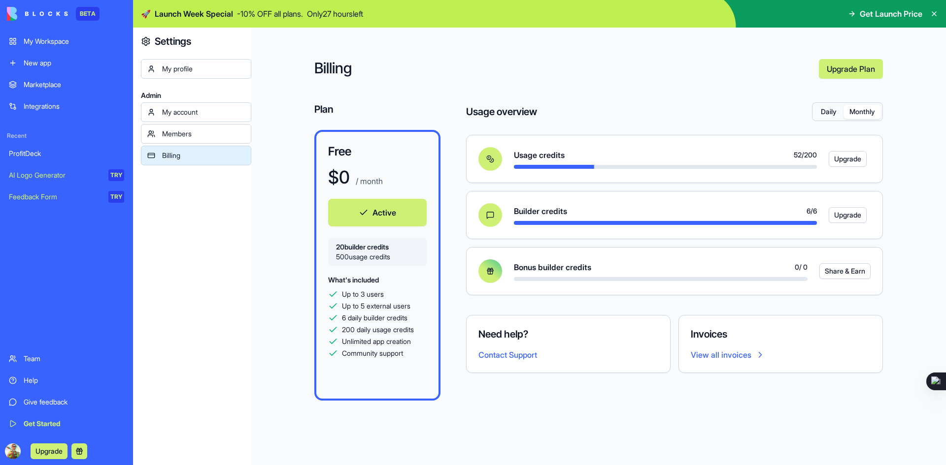
click at [855, 110] on button "Monthly" at bounding box center [861, 112] width 37 height 14
click at [824, 112] on button "Daily" at bounding box center [829, 112] width 30 height 14
click at [44, 448] on button "Upgrade" at bounding box center [49, 452] width 37 height 16
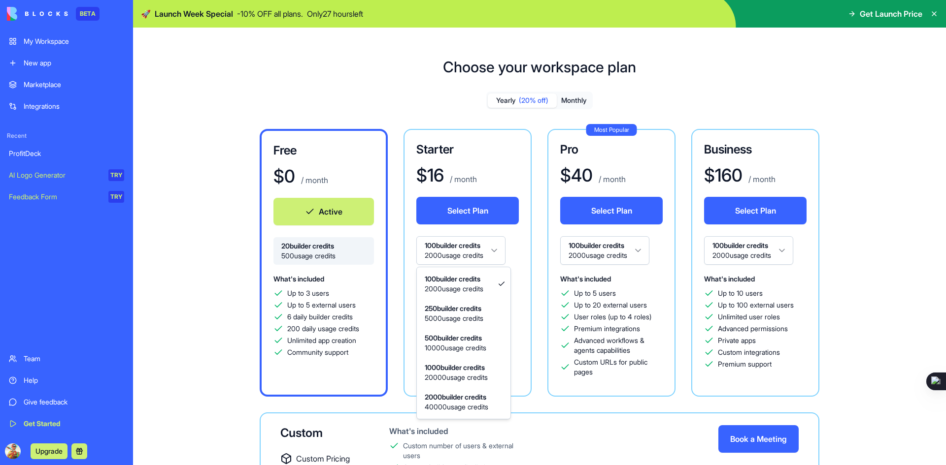
click at [489, 254] on html "BETA My Workspace New app Marketplace Integrations Recent ProfitDeck AI Logo Ge…" at bounding box center [473, 232] width 946 height 465
click at [487, 256] on html "BETA My Workspace New app Marketplace Integrations Recent ProfitDeck AI Logo Ge…" at bounding box center [473, 232] width 946 height 465
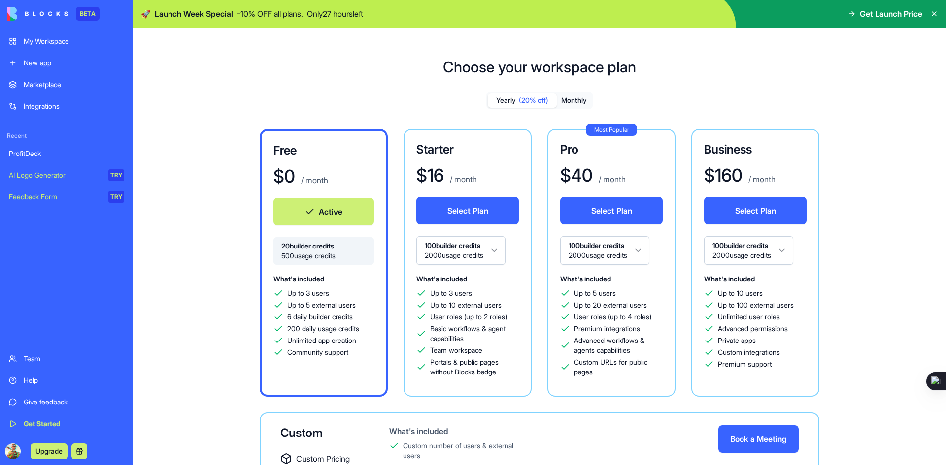
click at [573, 101] on button "Monthly" at bounding box center [573, 101] width 34 height 14
click at [524, 103] on span "(20% off)" at bounding box center [534, 101] width 30 height 10
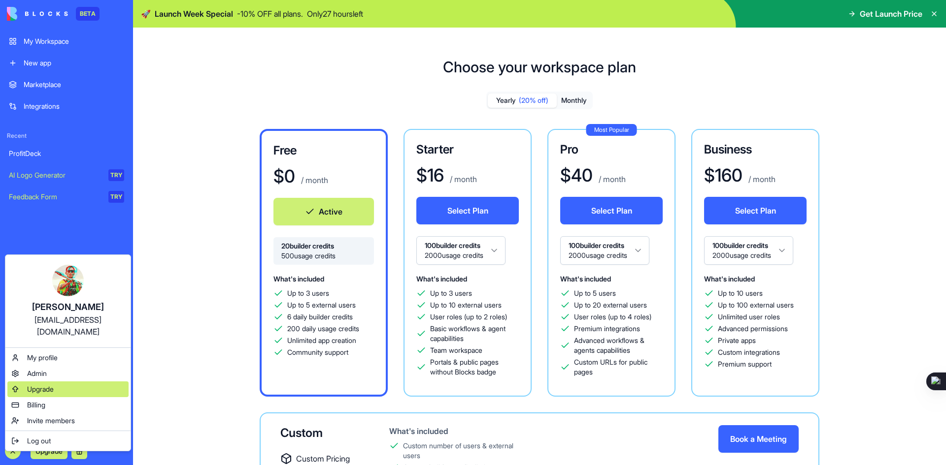
click at [45, 385] on span "Upgrade" at bounding box center [40, 390] width 27 height 10
click at [36, 400] on span "Billing" at bounding box center [36, 405] width 18 height 10
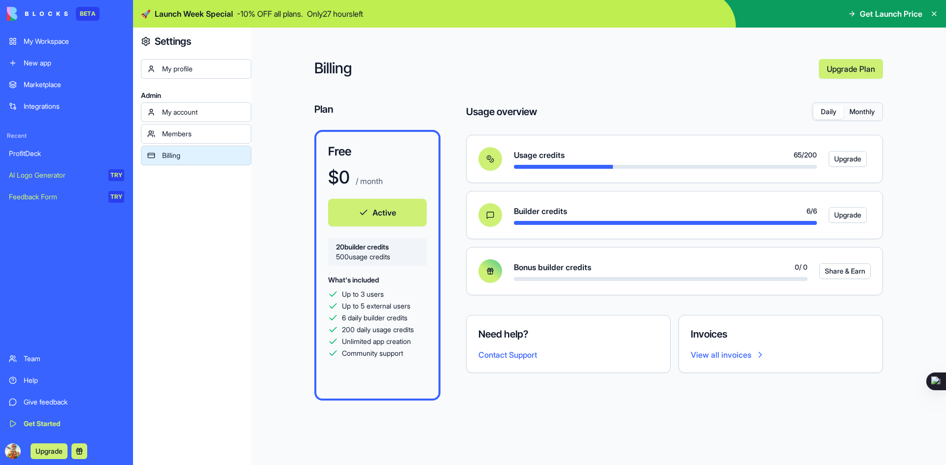
click at [25, 157] on div "ProfitDeck" at bounding box center [66, 154] width 115 height 10
